Goal: Task Accomplishment & Management: Manage account settings

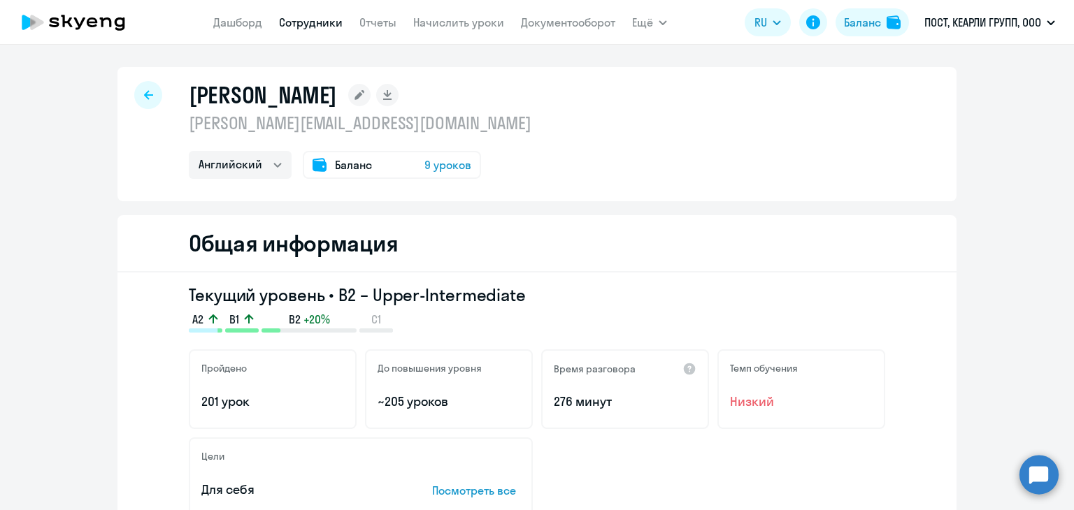
select select "english"
click at [153, 105] on div "[PERSON_NAME] [PERSON_NAME][EMAIL_ADDRESS][DOMAIN_NAME] Английский Баланс 9 уро…" at bounding box center [536, 134] width 839 height 134
click at [145, 99] on icon at bounding box center [148, 95] width 9 height 10
select select "english"
click at [308, 21] on link "Сотрудники" at bounding box center [311, 22] width 64 height 14
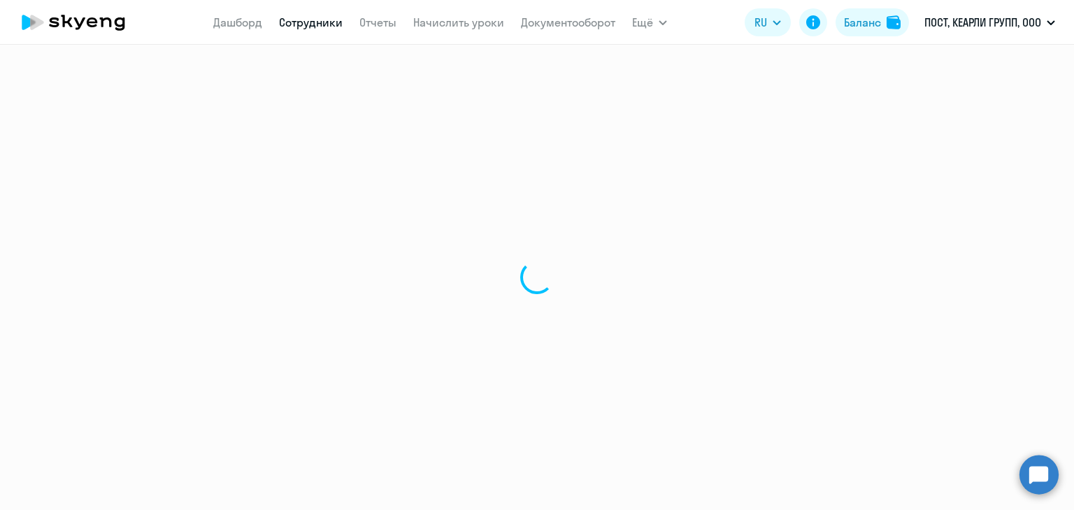
select select "30"
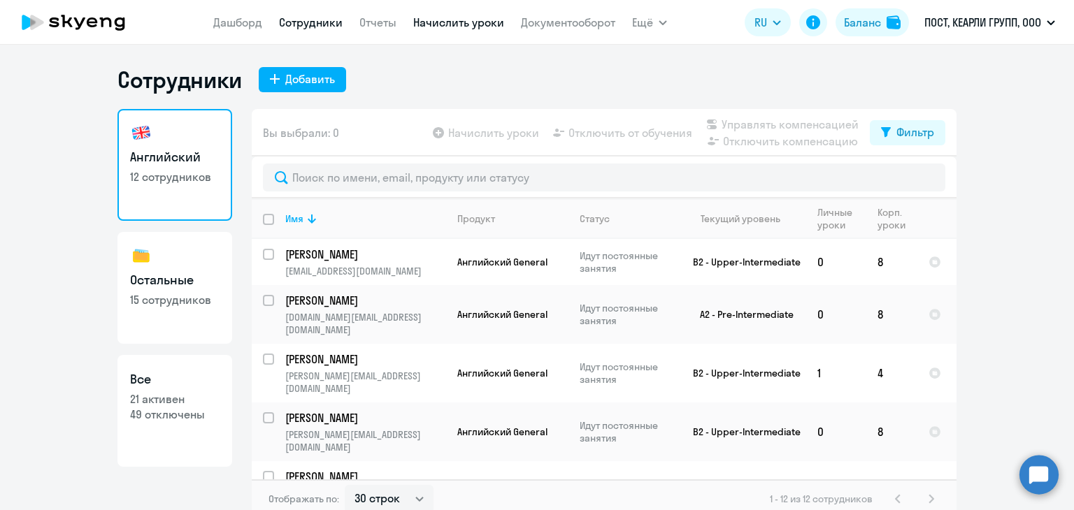
click at [442, 22] on link "Начислить уроки" at bounding box center [458, 22] width 91 height 14
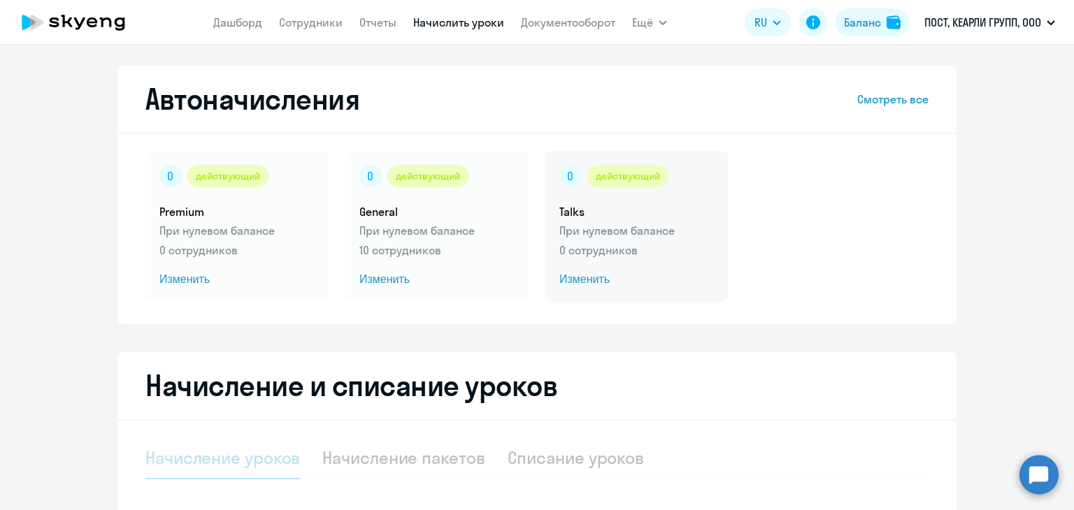
select select "10"
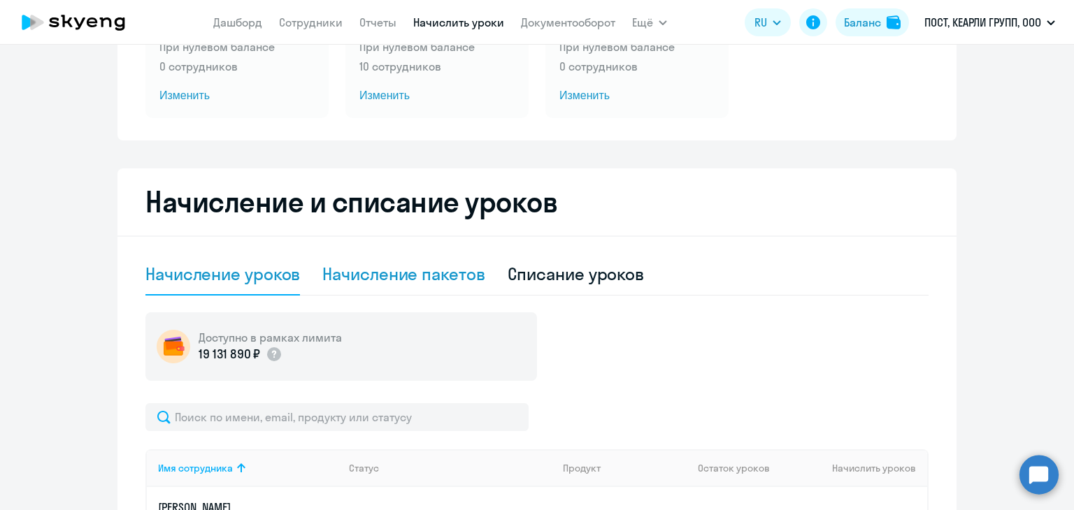
scroll to position [210, 0]
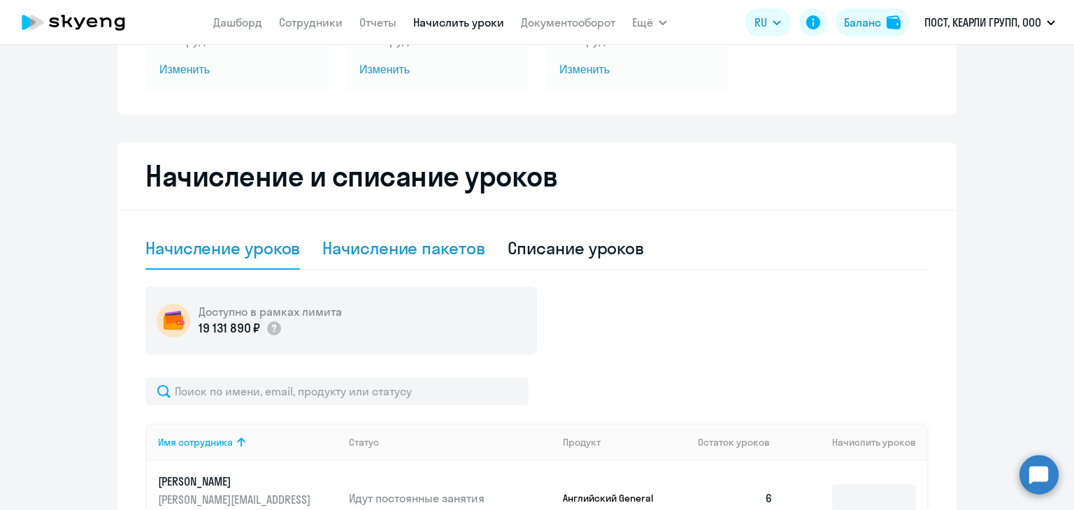
click at [422, 247] on div "Начисление пакетов" at bounding box center [403, 248] width 162 height 22
select select "10"
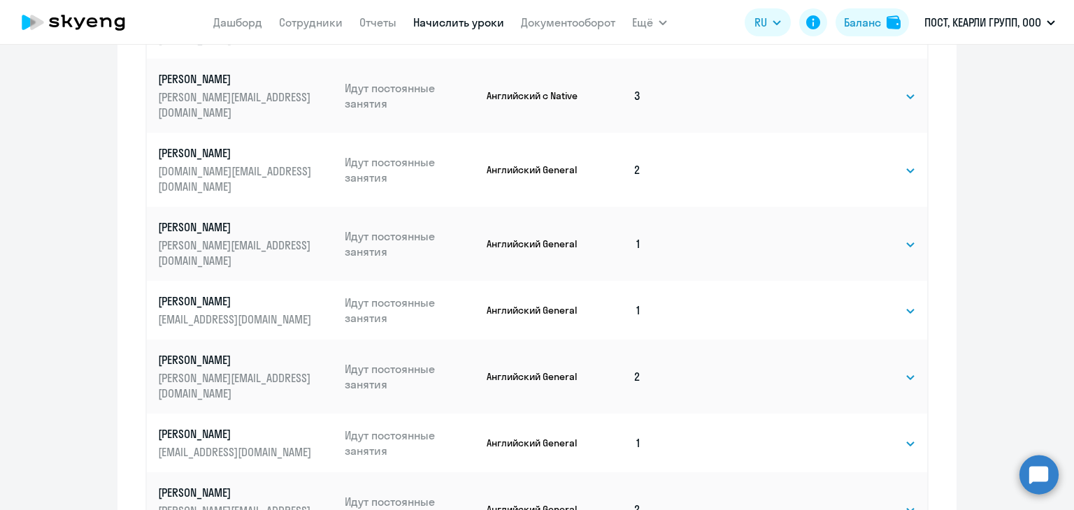
scroll to position [839, 0]
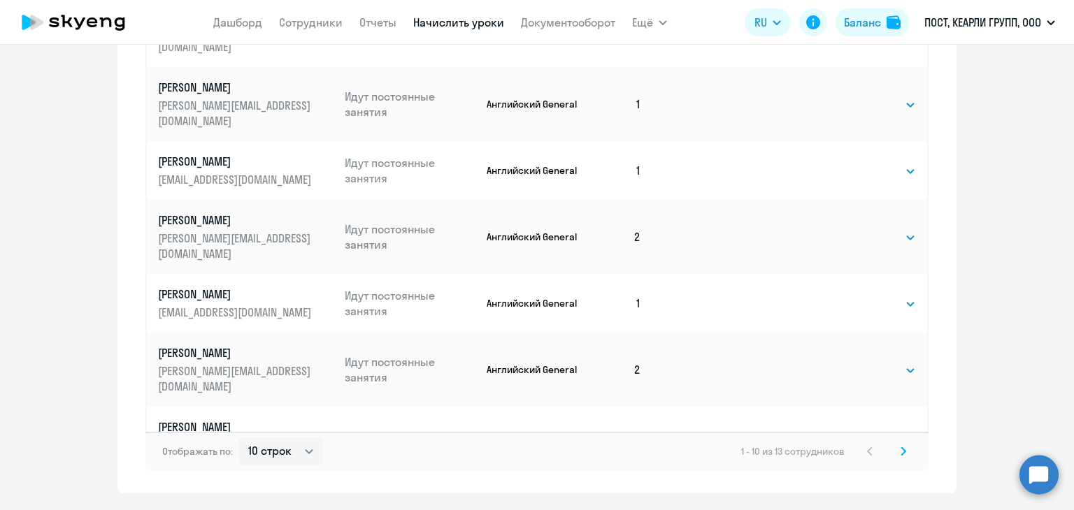
click at [889, 436] on select "Выбрать 4 8 16 32 64 96 128" at bounding box center [886, 444] width 57 height 17
select select "8"
click at [858, 436] on select "Выбрать 4 8 16 32 64 96 128" at bounding box center [886, 444] width 57 height 17
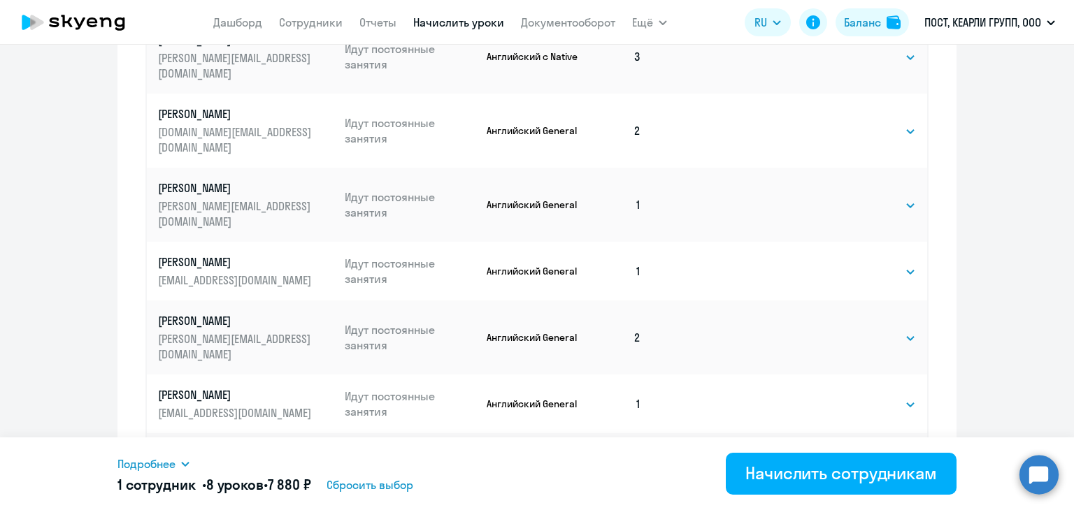
scroll to position [878, 0]
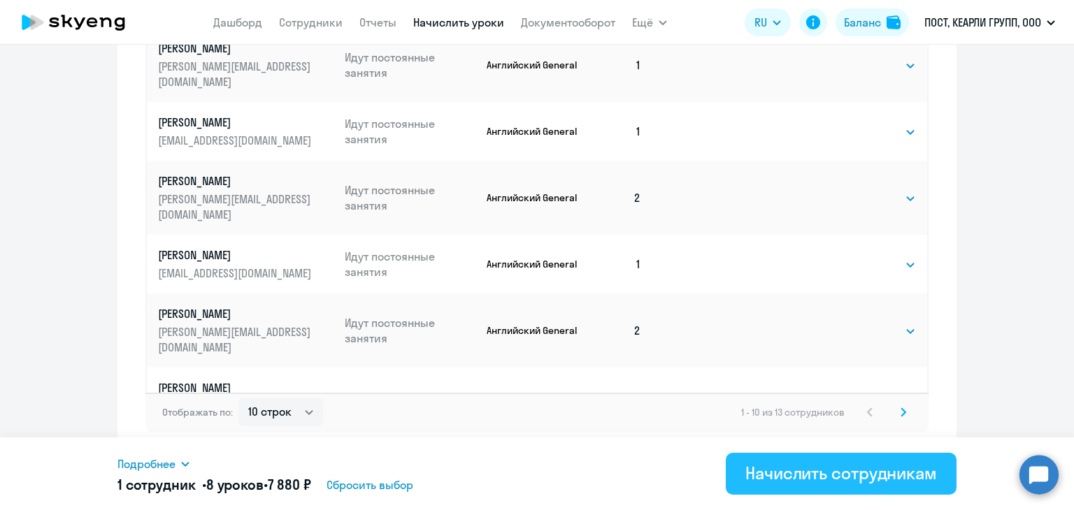
click at [858, 475] on div "Начислить сотрудникам" at bounding box center [841, 473] width 192 height 22
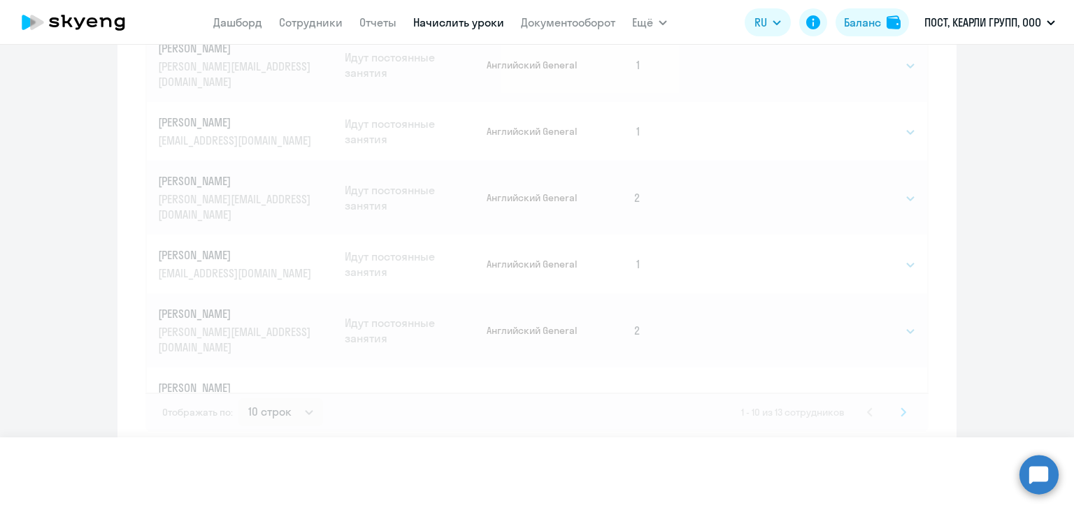
select select
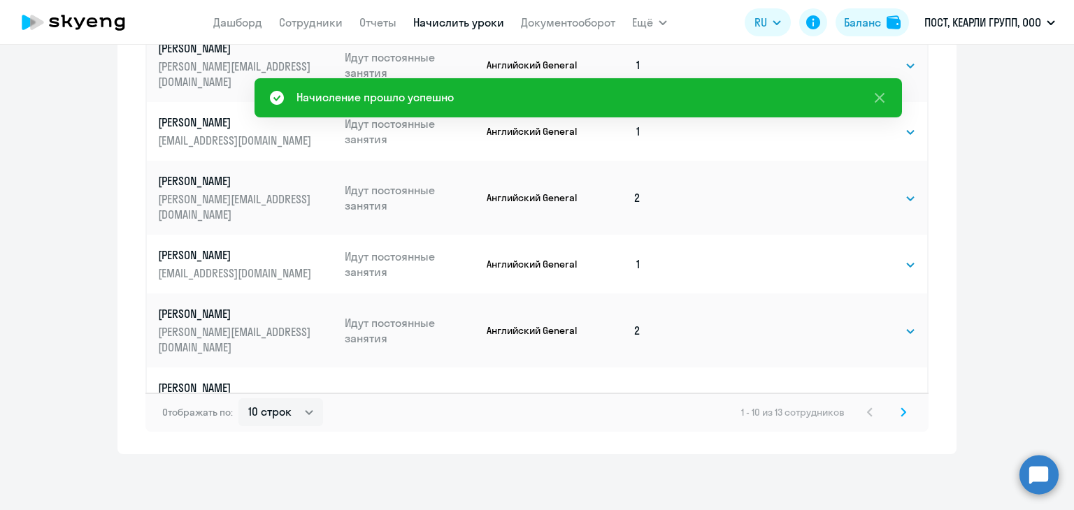
scroll to position [291, 0]
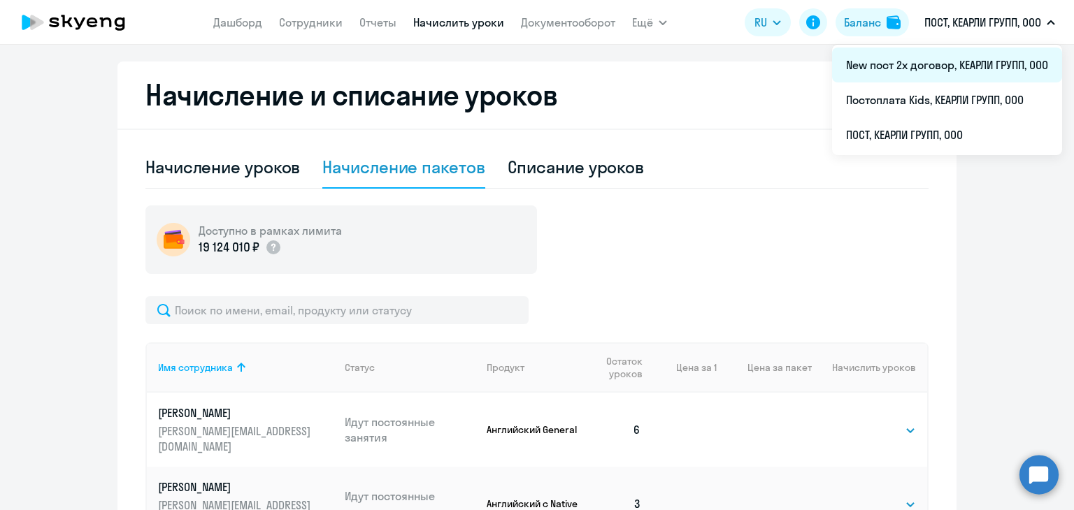
click at [900, 66] on li "New пост 2х договор, КЕАРЛИ ГРУПП, ООО" at bounding box center [947, 65] width 230 height 35
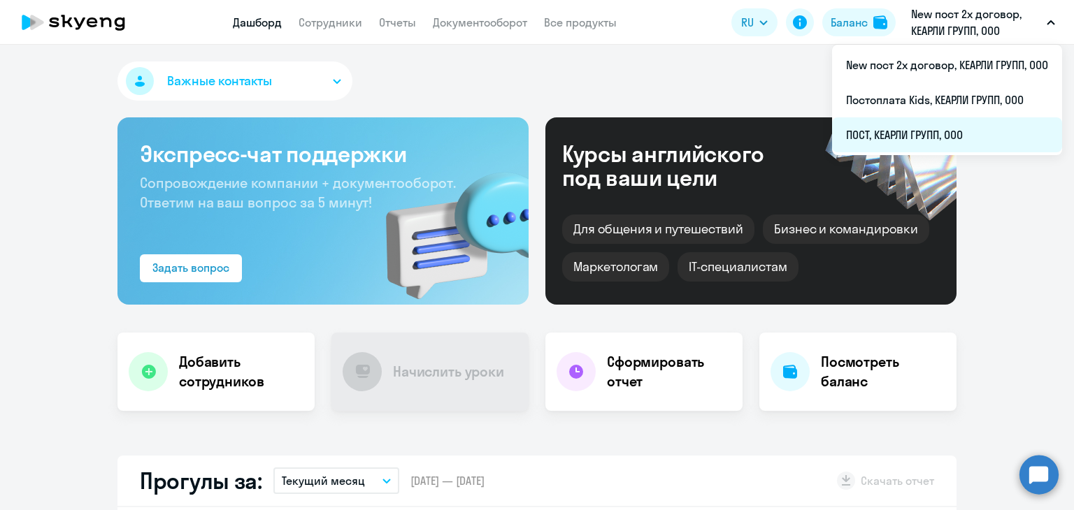
click at [979, 143] on li "ПОСТ, КЕАРЛИ ГРУПП, ООО" at bounding box center [947, 134] width 230 height 35
